Goal: Task Accomplishment & Management: Complete application form

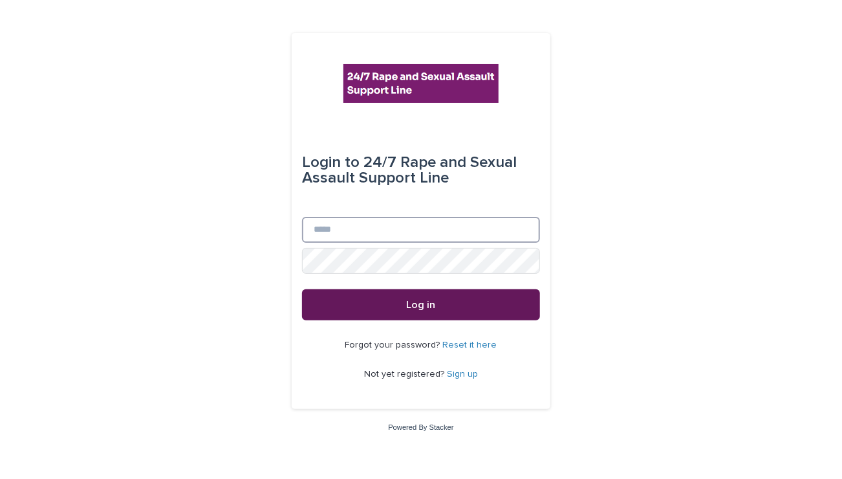
type input "**********"
click at [414, 305] on span "Log in" at bounding box center [421, 305] width 29 height 10
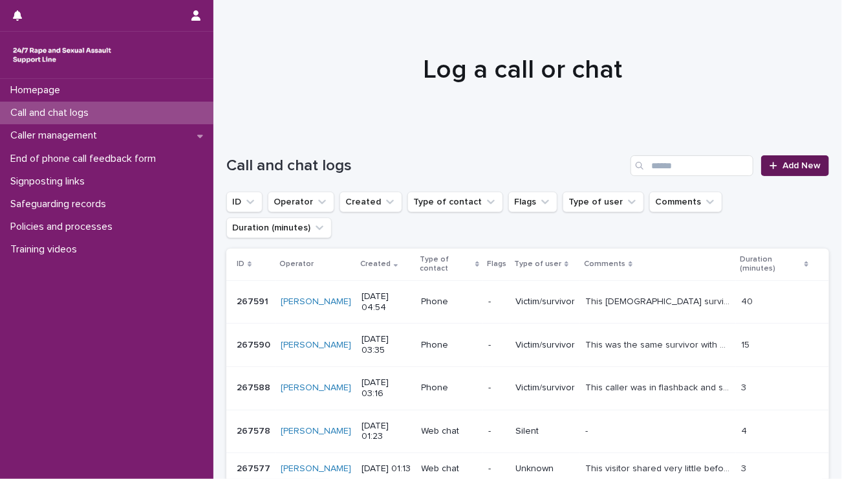
click at [783, 161] on span "Add New" at bounding box center [802, 165] width 38 height 9
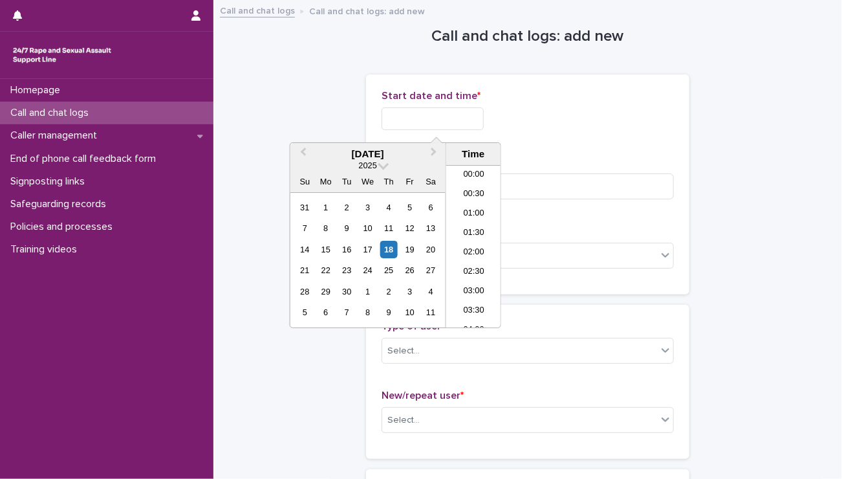
click at [440, 114] on input "text" at bounding box center [433, 118] width 102 height 23
click at [467, 246] on li "21:00" at bounding box center [473, 246] width 55 height 19
drag, startPoint x: 446, startPoint y: 113, endPoint x: 438, endPoint y: 115, distance: 8.6
click at [438, 115] on input "**********" at bounding box center [433, 118] width 102 height 23
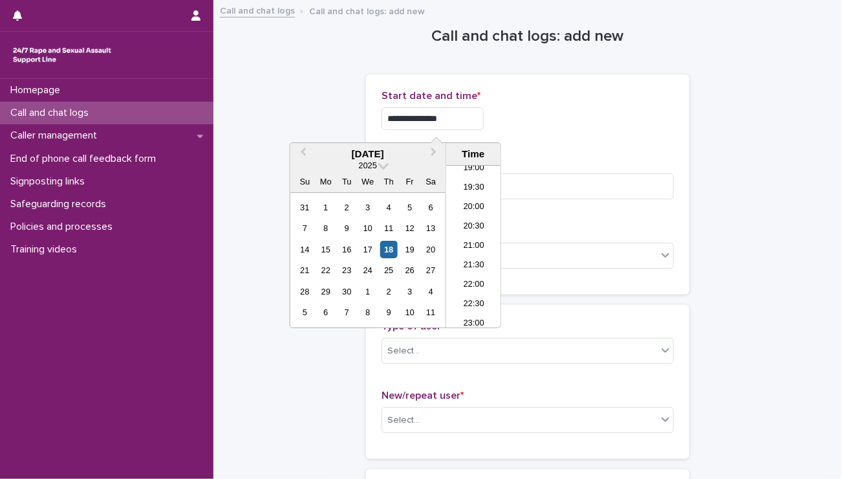
type input "**********"
click at [558, 135] on div "**********" at bounding box center [528, 115] width 292 height 50
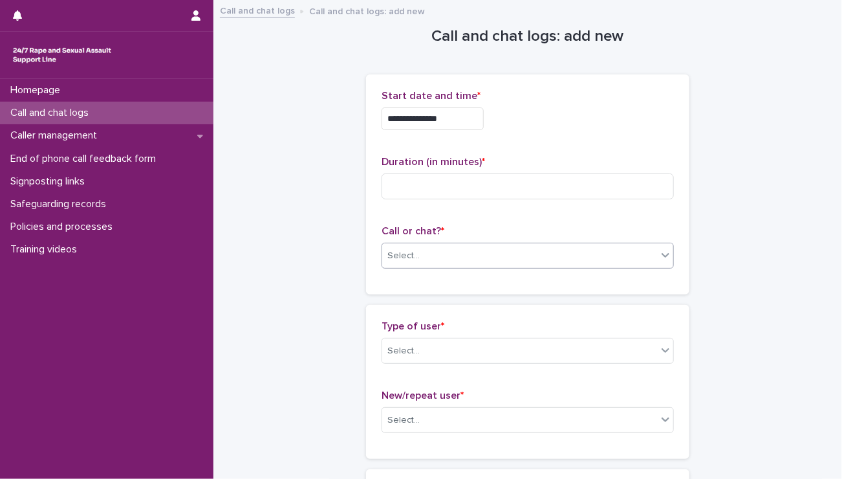
click at [433, 252] on div "Select..." at bounding box center [519, 255] width 275 height 21
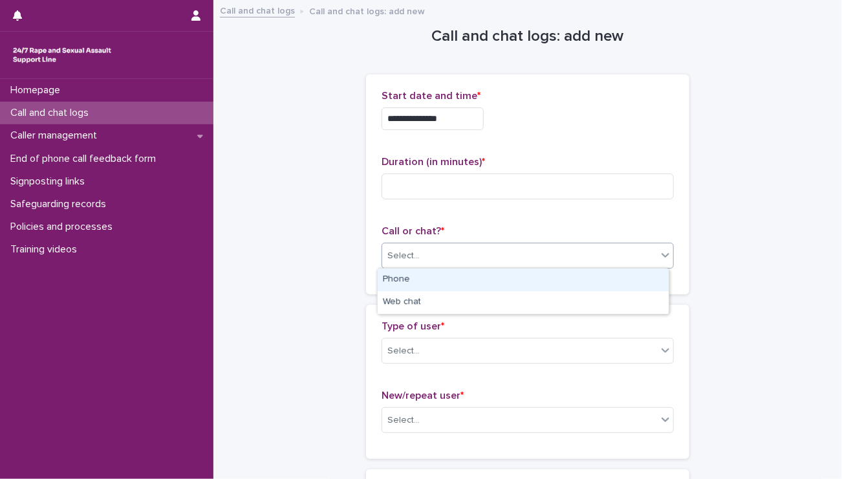
click at [413, 276] on div "Phone" at bounding box center [523, 280] width 291 height 23
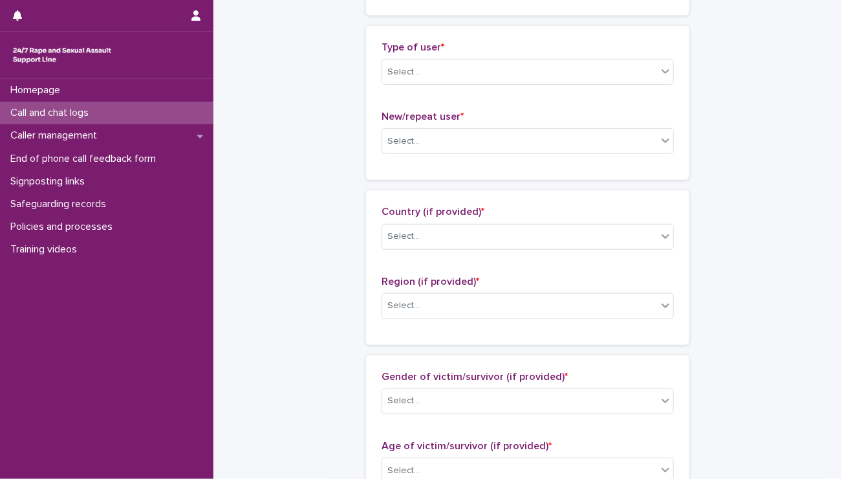
scroll to position [282, 0]
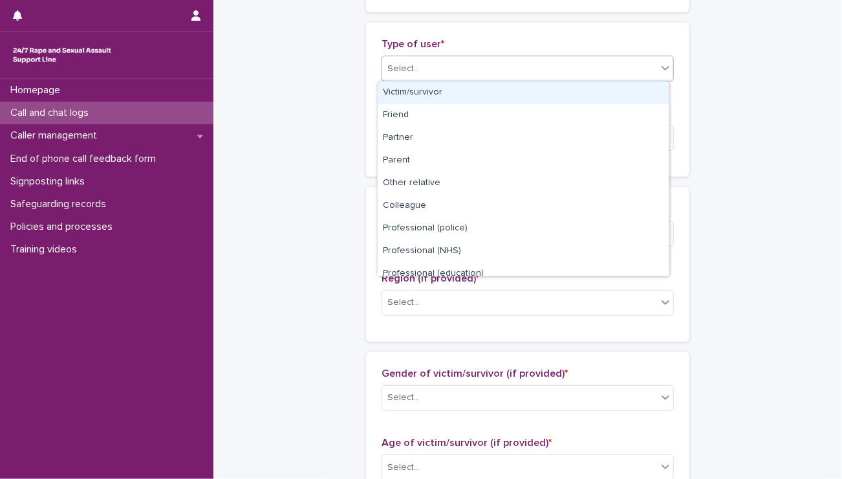
click at [446, 68] on div "Select..." at bounding box center [519, 68] width 275 height 21
click at [415, 92] on div "Victim/survivor" at bounding box center [523, 93] width 291 height 23
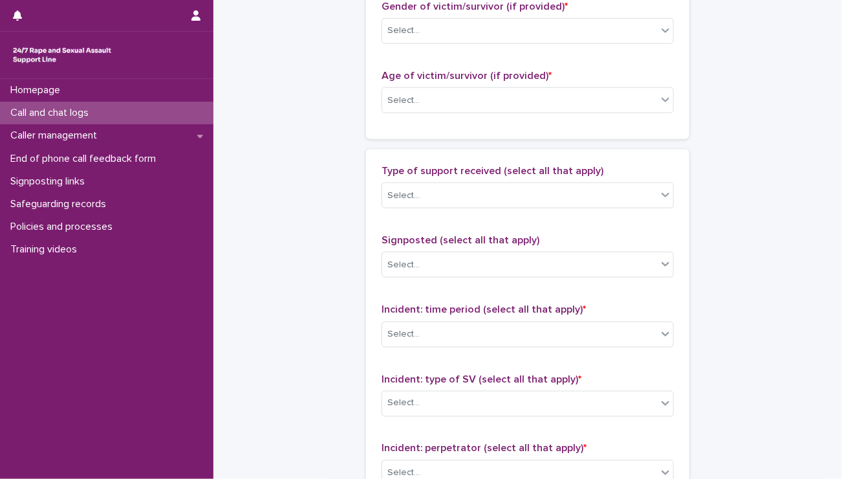
scroll to position [651, 0]
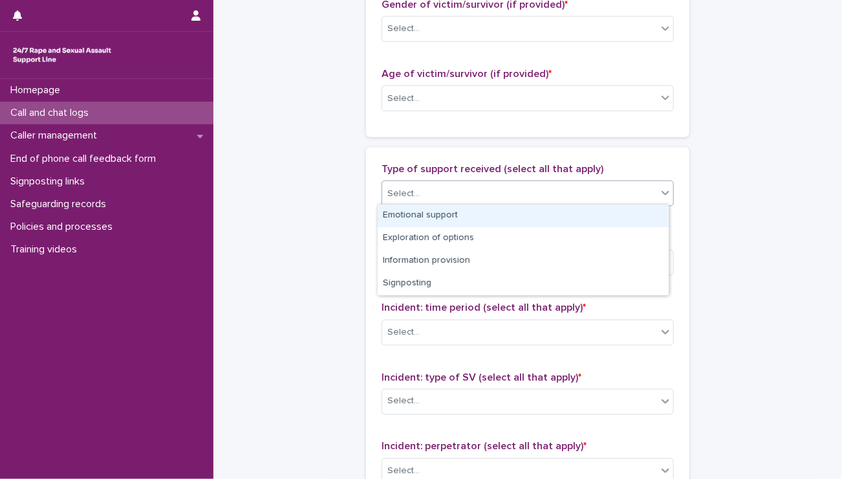
click at [439, 184] on div "Select..." at bounding box center [519, 193] width 275 height 21
click at [423, 212] on div "Emotional support" at bounding box center [523, 215] width 291 height 23
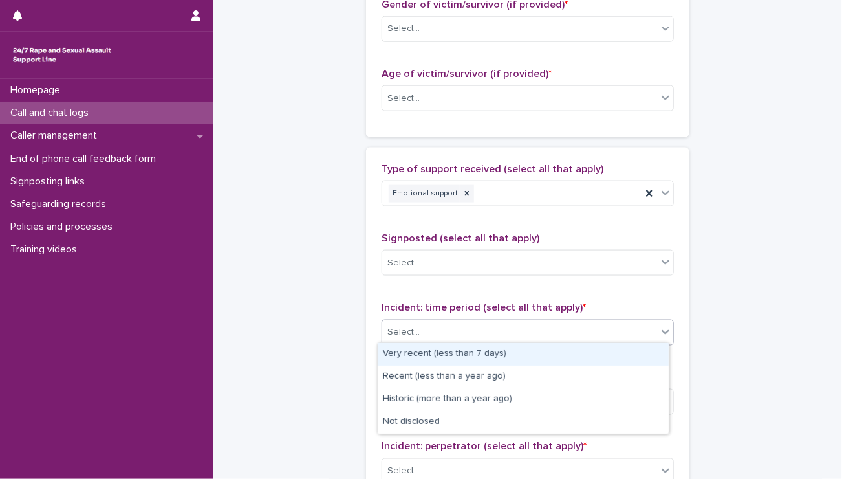
click at [428, 322] on div "Select..." at bounding box center [519, 332] width 275 height 21
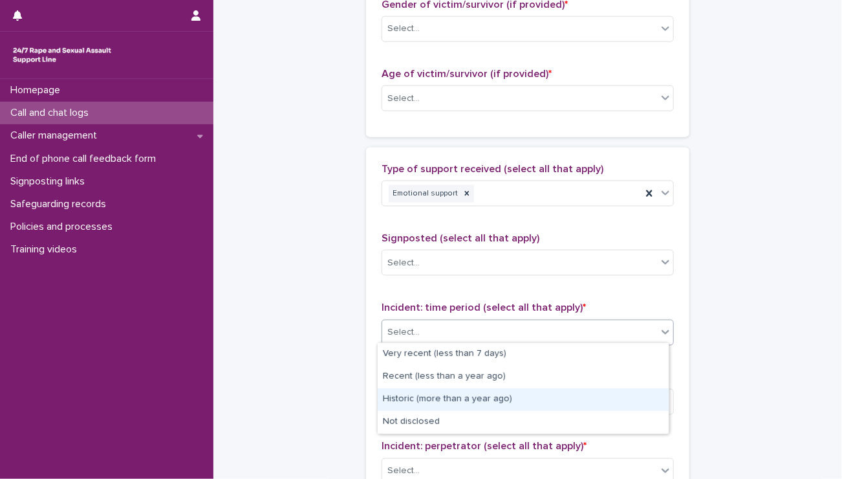
click at [412, 397] on div "Historic (more than a year ago)" at bounding box center [523, 399] width 291 height 23
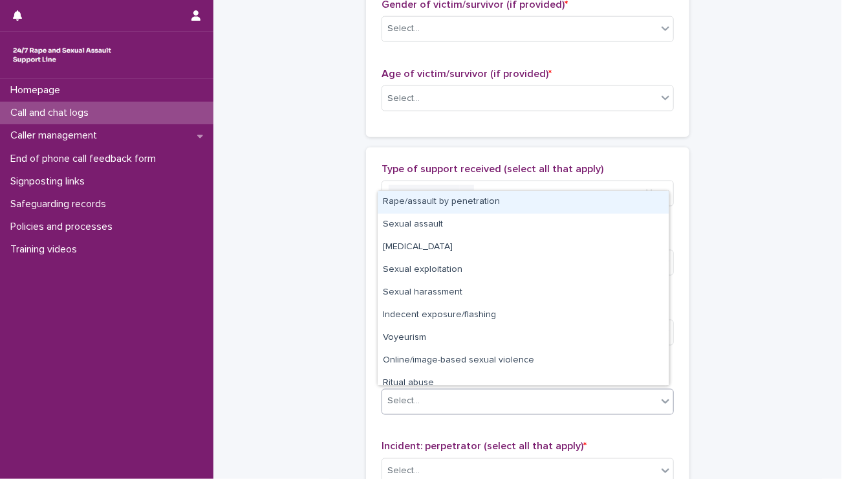
click at [412, 397] on div "Select..." at bounding box center [404, 402] width 32 height 14
click at [410, 204] on div "Rape/assault by penetration" at bounding box center [523, 202] width 291 height 23
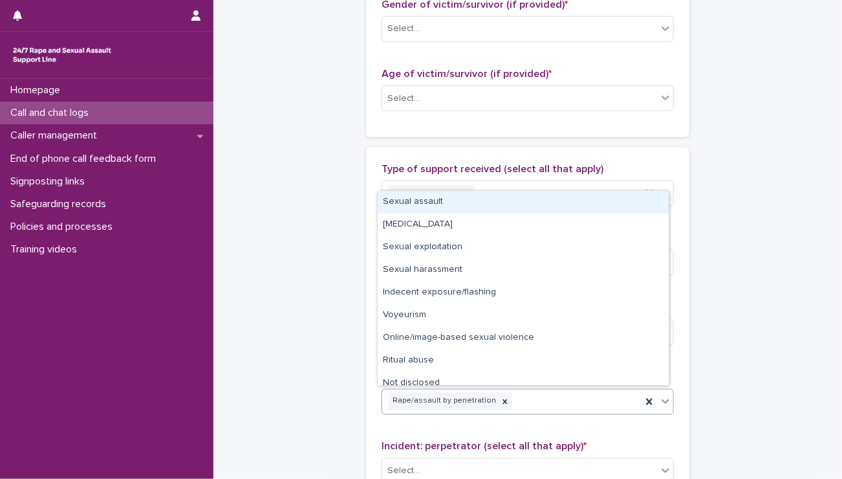
click at [536, 399] on div "Rape/assault by penetration" at bounding box center [511, 401] width 259 height 23
click at [399, 205] on div "Sexual assault" at bounding box center [523, 202] width 291 height 23
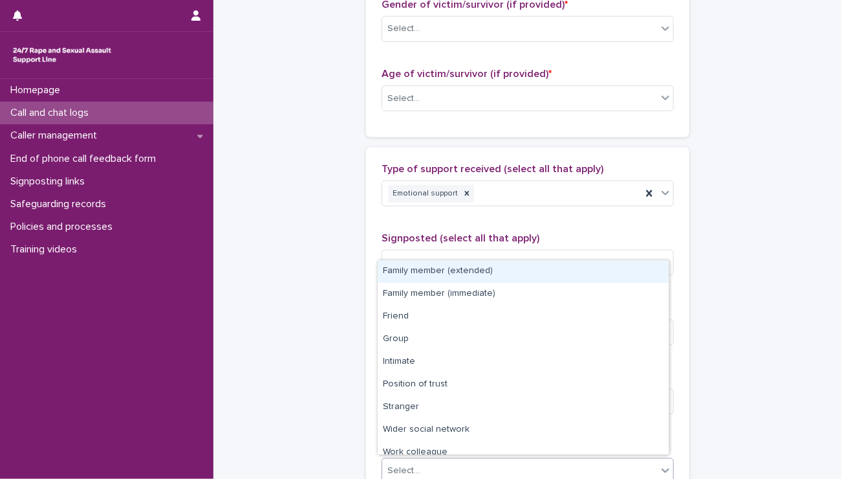
click at [451, 466] on div "Select..." at bounding box center [519, 471] width 275 height 21
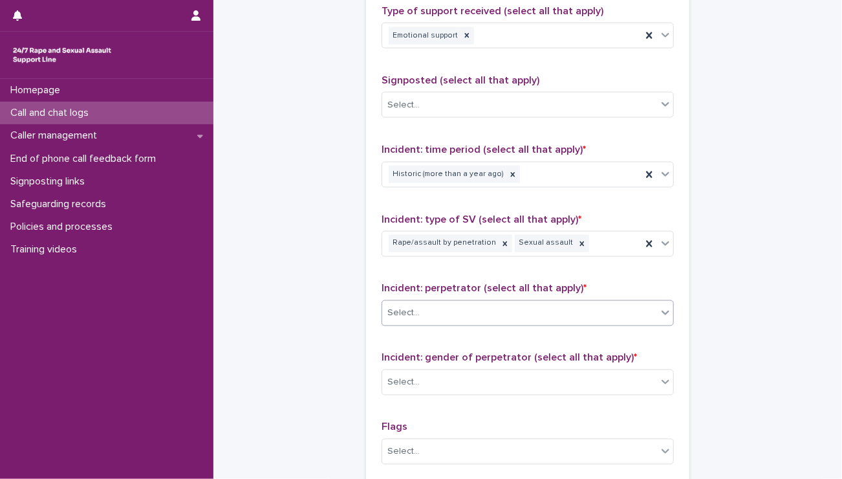
scroll to position [876, 0]
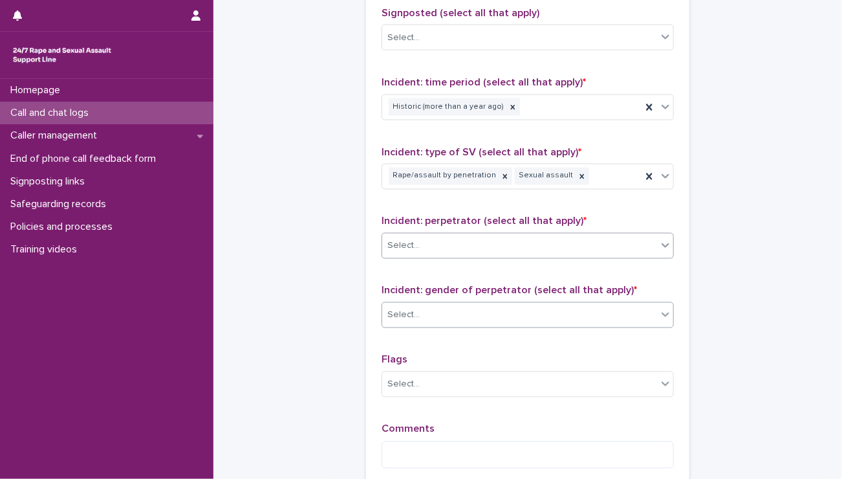
click at [442, 307] on div "Select..." at bounding box center [519, 315] width 275 height 21
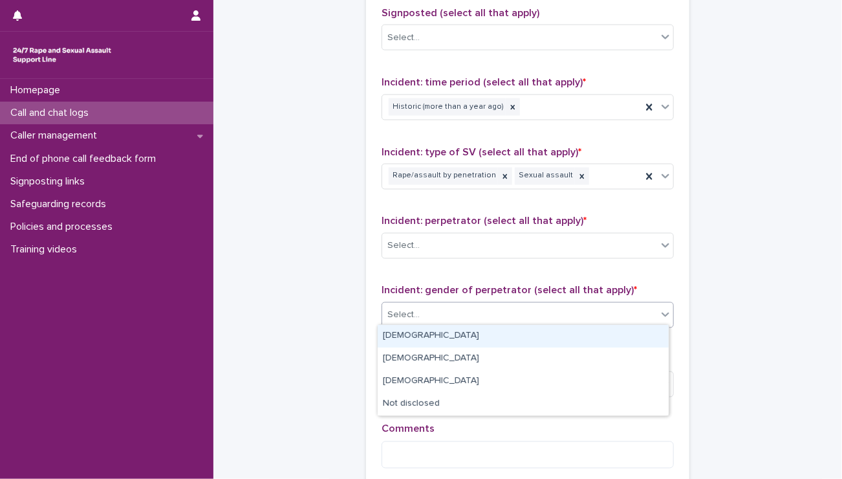
click at [430, 338] on div "[DEMOGRAPHIC_DATA]" at bounding box center [523, 336] width 291 height 23
